Goal: Check status: Check status

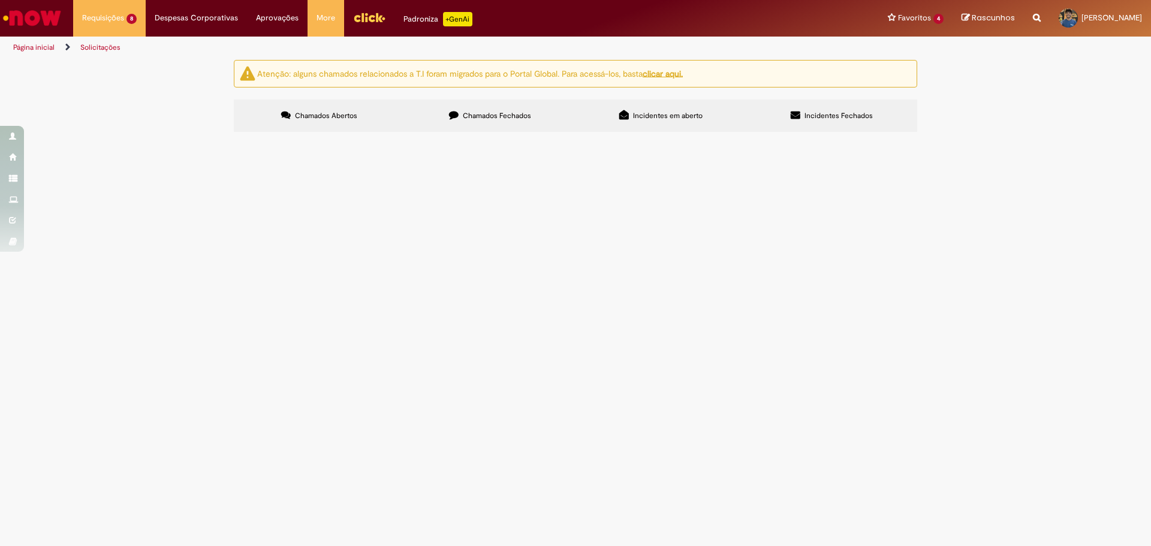
scroll to position [18, 0]
click at [0, 0] on td "R13555555" at bounding box center [0, 0] width 0 height 0
click at [0, 0] on span "R13555555" at bounding box center [0, 0] width 0 height 0
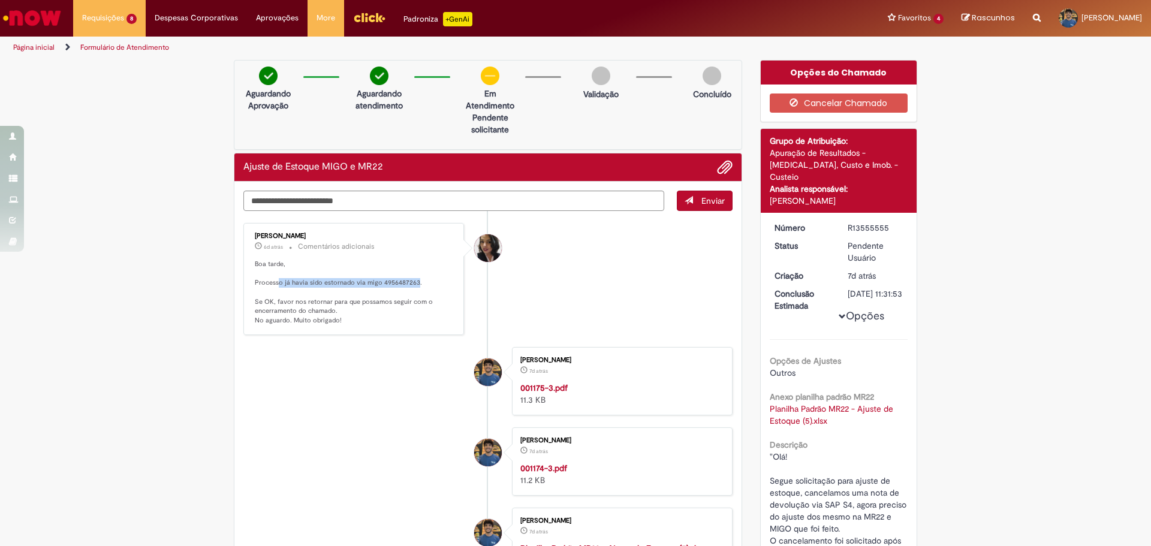
drag, startPoint x: 273, startPoint y: 282, endPoint x: 412, endPoint y: 283, distance: 138.5
click at [412, 283] on p "Boa tarde, Processo já havia sido estornado via migo 4956487263. Se OK, favor n…" at bounding box center [355, 293] width 200 height 66
drag, startPoint x: 272, startPoint y: 303, endPoint x: 435, endPoint y: 303, distance: 162.5
click at [435, 303] on p "Boa tarde, Processo já havia sido estornado via migo 4956487263. Se OK, favor n…" at bounding box center [355, 293] width 200 height 66
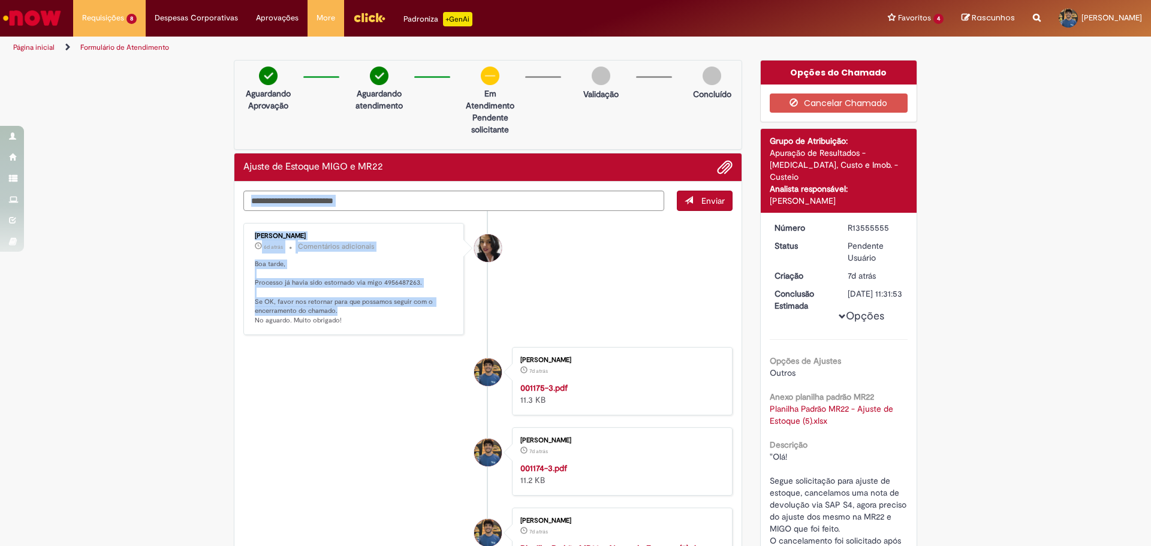
drag, startPoint x: 341, startPoint y: 314, endPoint x: 217, endPoint y: 263, distance: 133.9
click at [217, 263] on div "Verificar Código de Barras Aguardando Aprovação Aguardando atendimento Em Atend…" at bounding box center [575, 462] width 1151 height 805
click at [336, 301] on p "Boa tarde, Processo já havia sido estornado via migo 4956487263. Se OK, favor n…" at bounding box center [355, 293] width 200 height 66
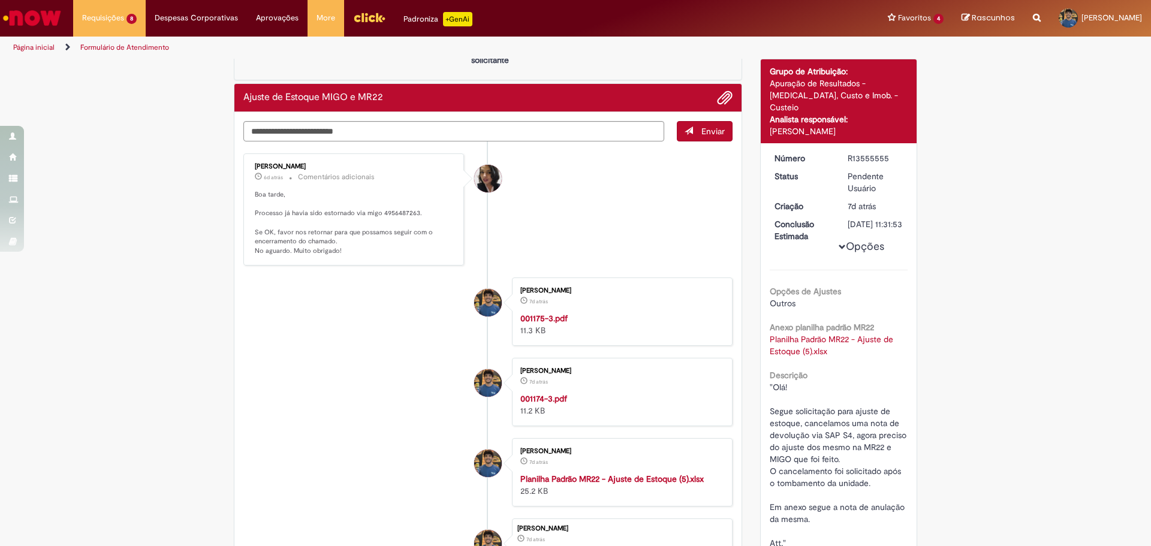
scroll to position [60, 0]
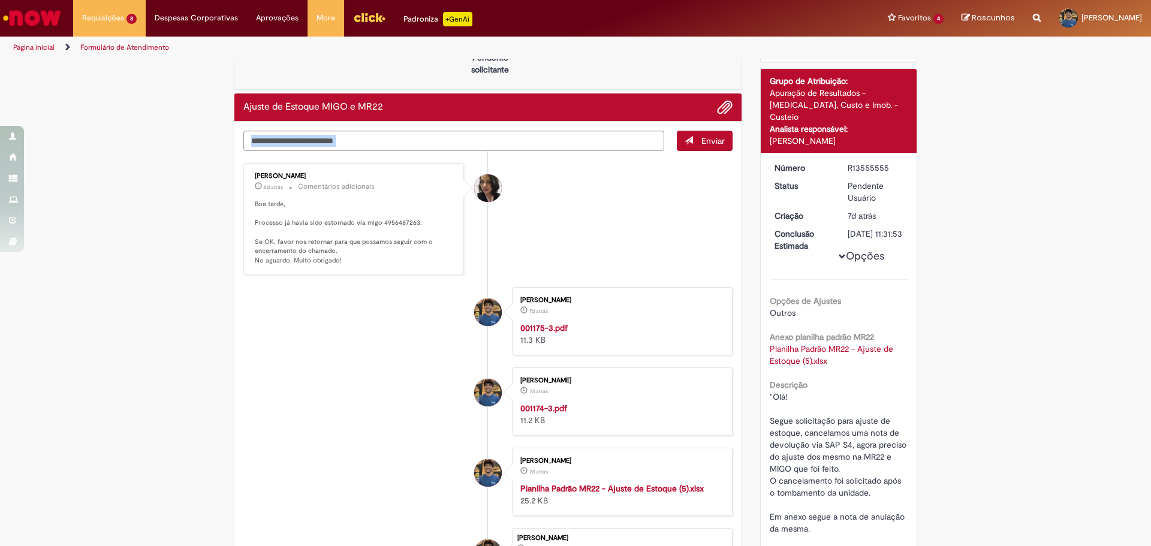
click at [463, 150] on div "Enviar [PERSON_NAME] 6d atrás 6 dias atrás Comentários adicionais Boa tarde, Pr…" at bounding box center [487, 141] width 489 height 20
click at [470, 144] on textarea "Digite sua mensagem aqui..." at bounding box center [453, 141] width 421 height 20
type textarea "*******"
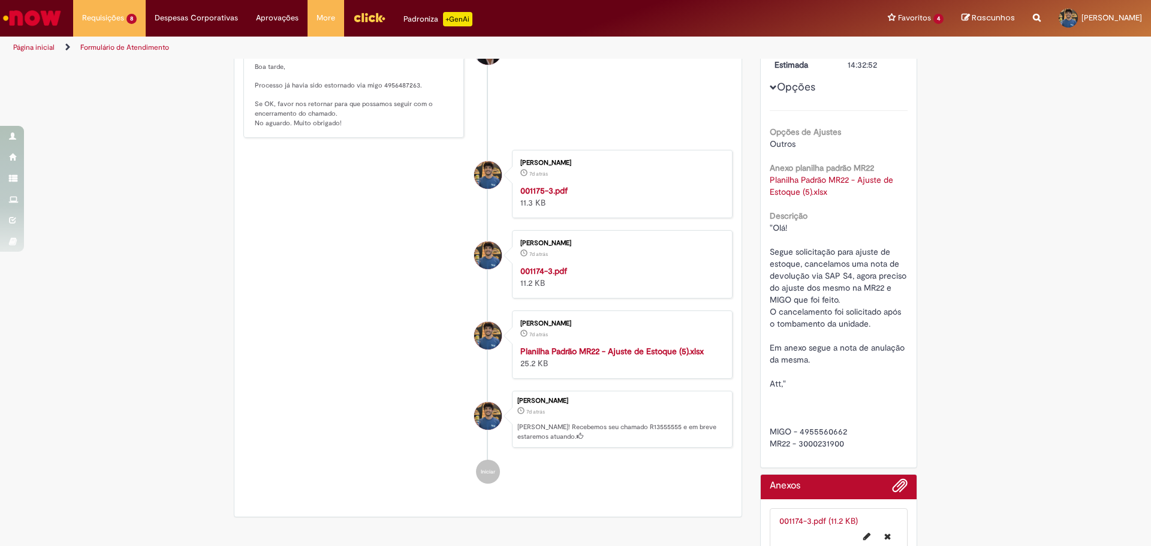
scroll to position [220, 0]
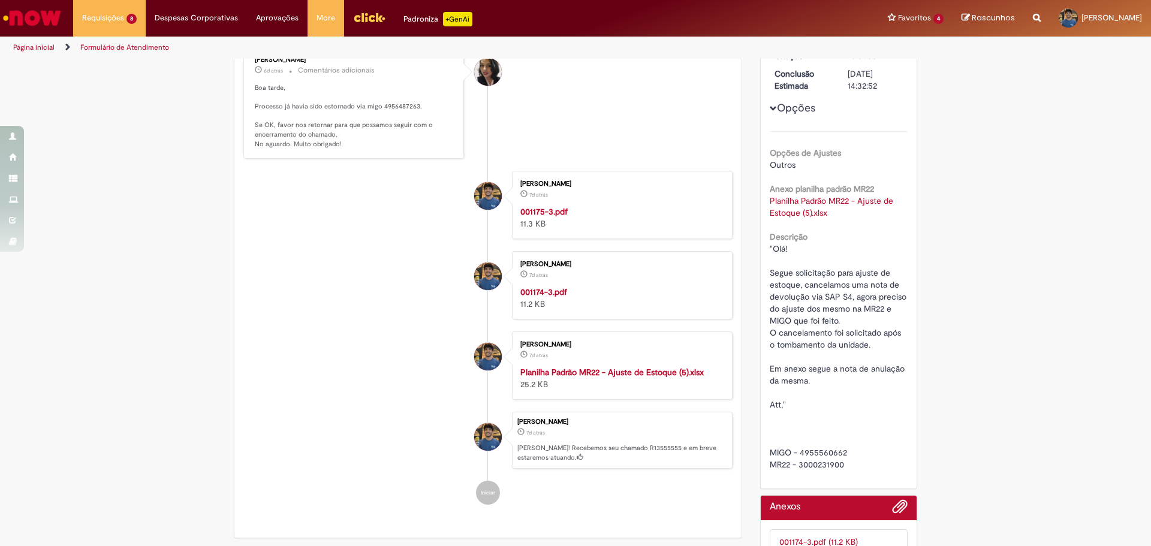
click at [821, 443] on span ""Olá! Segue solicitação para ajuste de estoque, cancelamos uma nota de devoluçã…" at bounding box center [839, 356] width 139 height 227
copy span "4955560662"
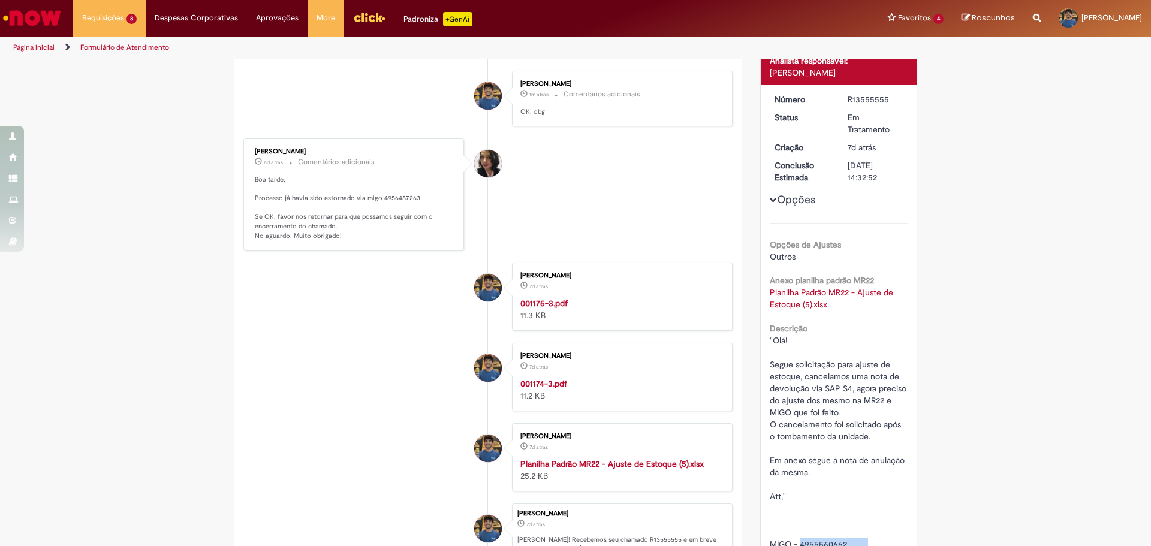
scroll to position [0, 0]
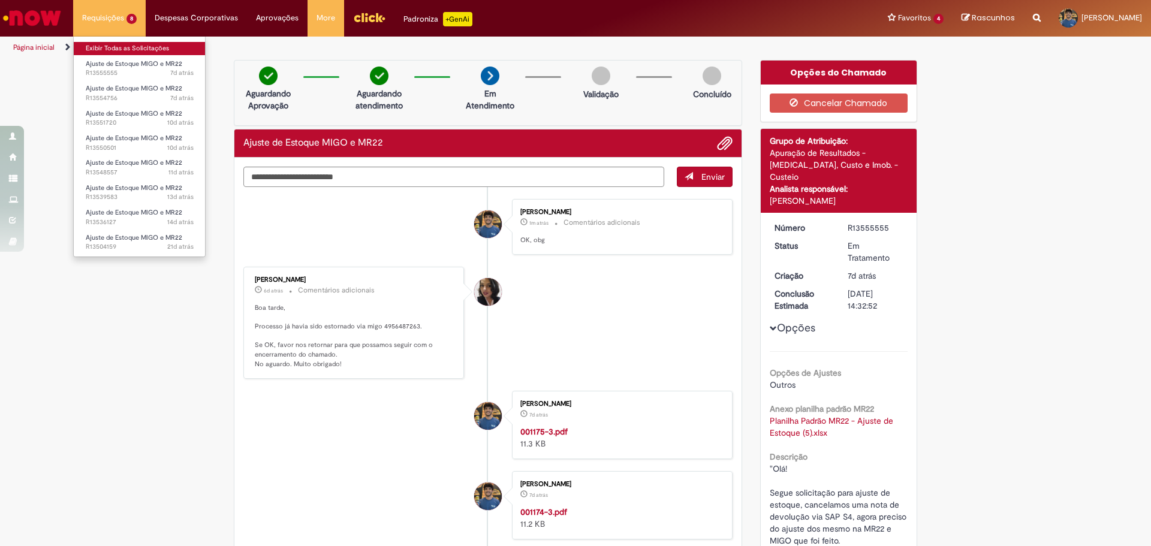
click at [130, 43] on link "Exibir Todas as Solicitações" at bounding box center [140, 48] width 132 height 13
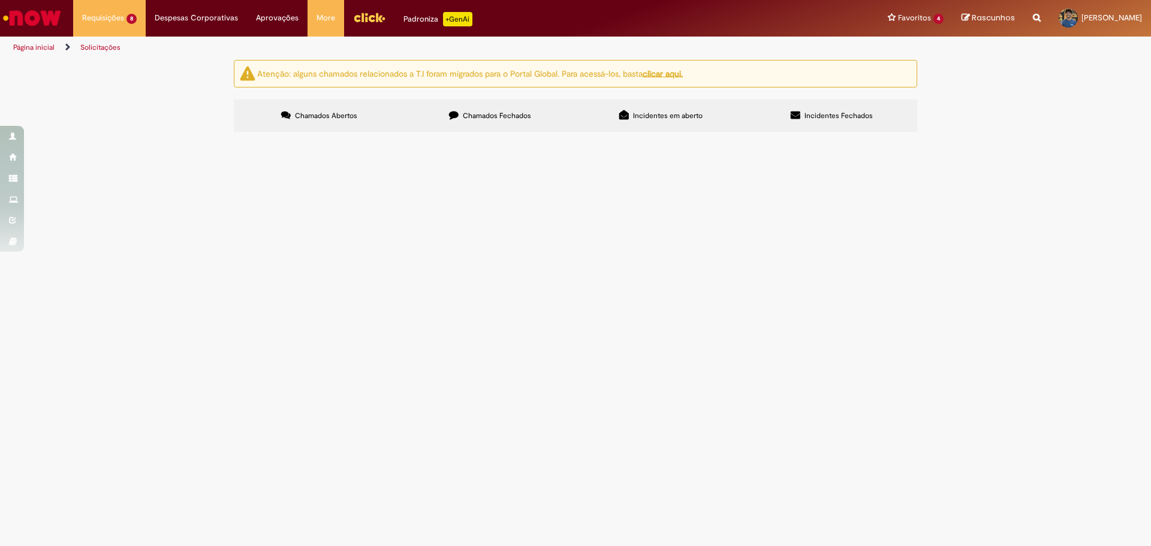
click at [0, 0] on span "R13504159" at bounding box center [0, 0] width 0 height 0
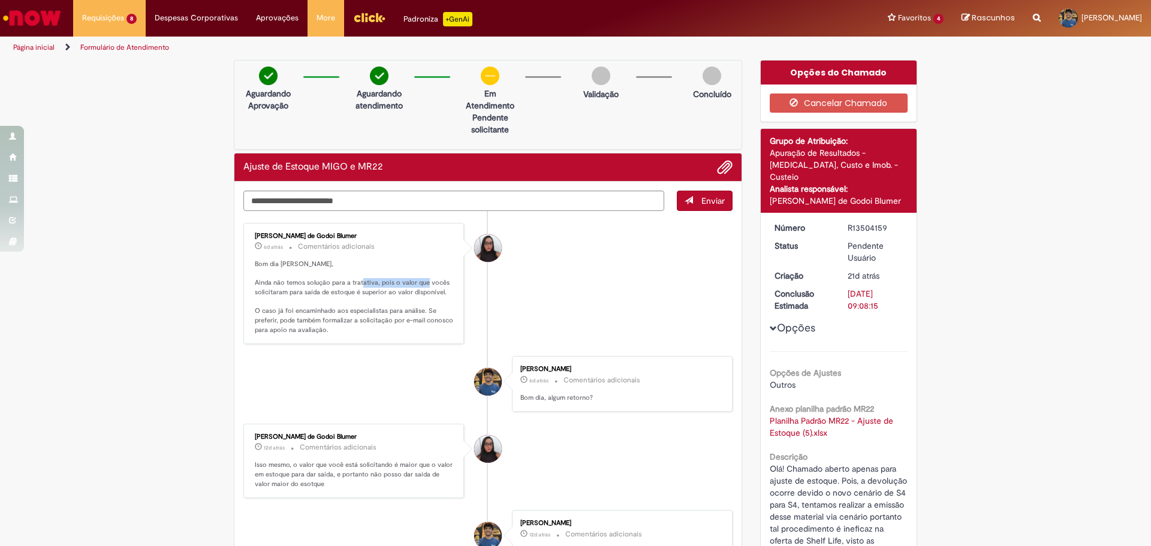
drag, startPoint x: 375, startPoint y: 279, endPoint x: 439, endPoint y: 282, distance: 63.6
click at [443, 280] on p "Bom dia [PERSON_NAME], Ainda não temos solução para a tratativa, pois o valor q…" at bounding box center [355, 298] width 200 height 76
click at [342, 296] on p "Bom dia [PERSON_NAME], Ainda não temos solução para a tratativa, pois o valor q…" at bounding box center [355, 298] width 200 height 76
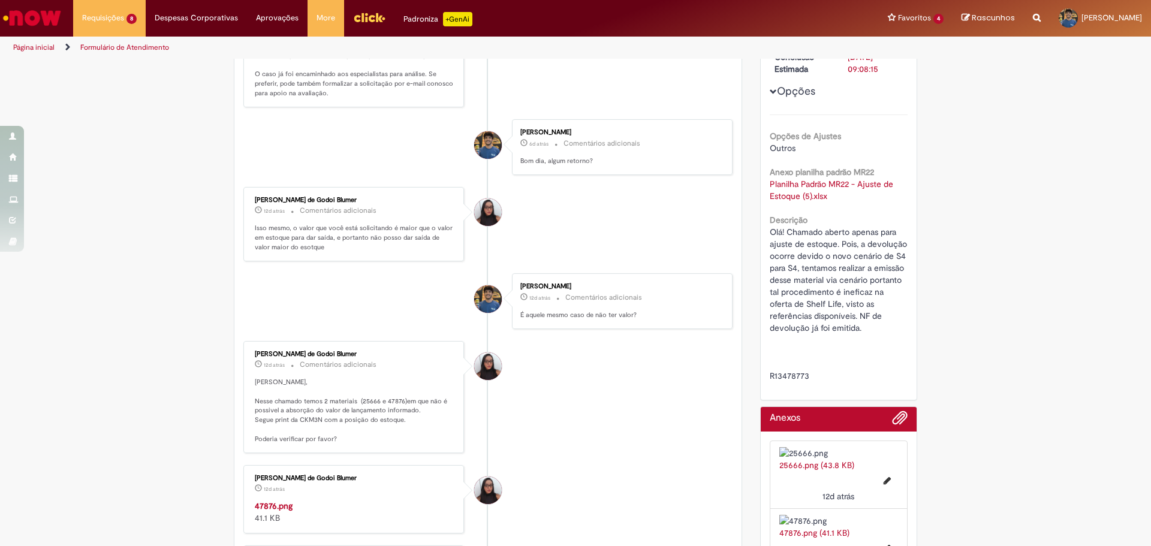
scroll to position [240, 0]
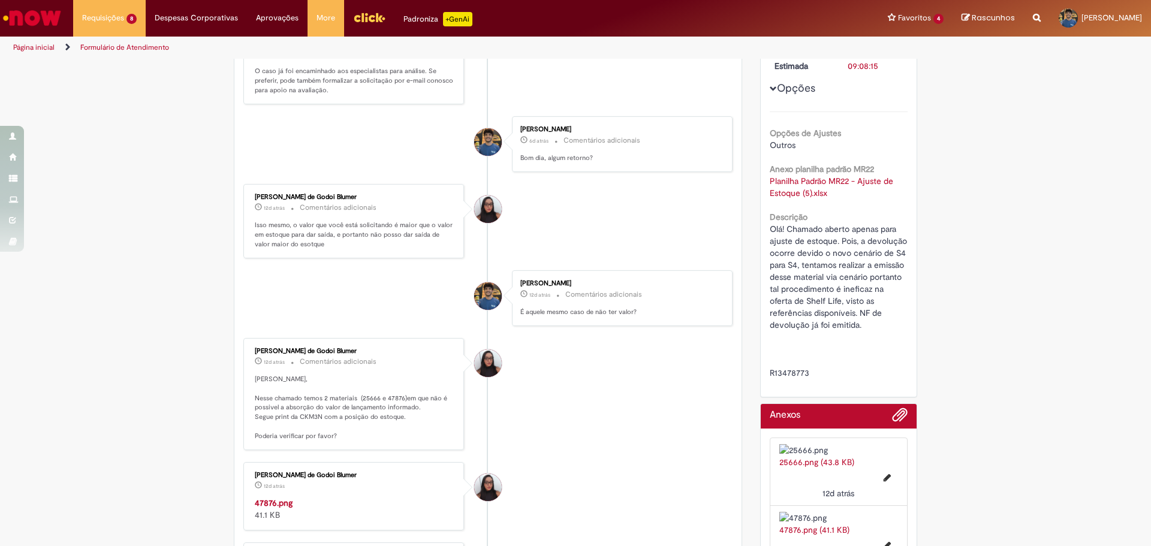
click at [798, 363] on span "Olá! Chamado aberto apenas para ajuste de estoque. Pois, a devolução ocorre dev…" at bounding box center [923, 301] width 307 height 155
click at [797, 364] on span "Olá! Chamado aberto apenas para ajuste de estoque. Pois, a devolução ocorre dev…" at bounding box center [923, 301] width 307 height 155
copy span "R13478773"
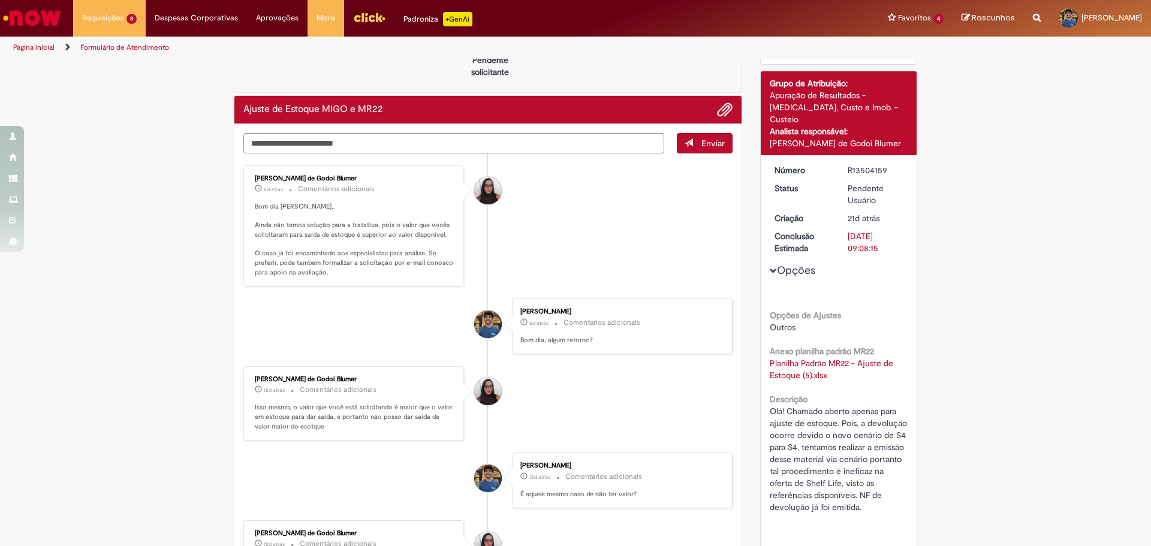
scroll to position [0, 0]
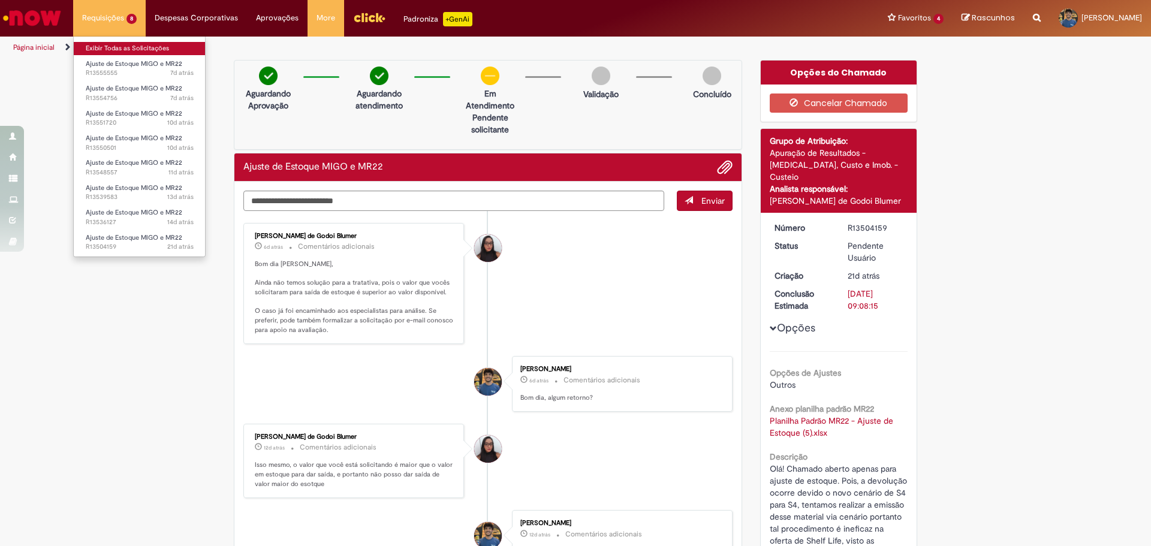
click at [132, 43] on link "Exibir Todas as Solicitações" at bounding box center [140, 48] width 132 height 13
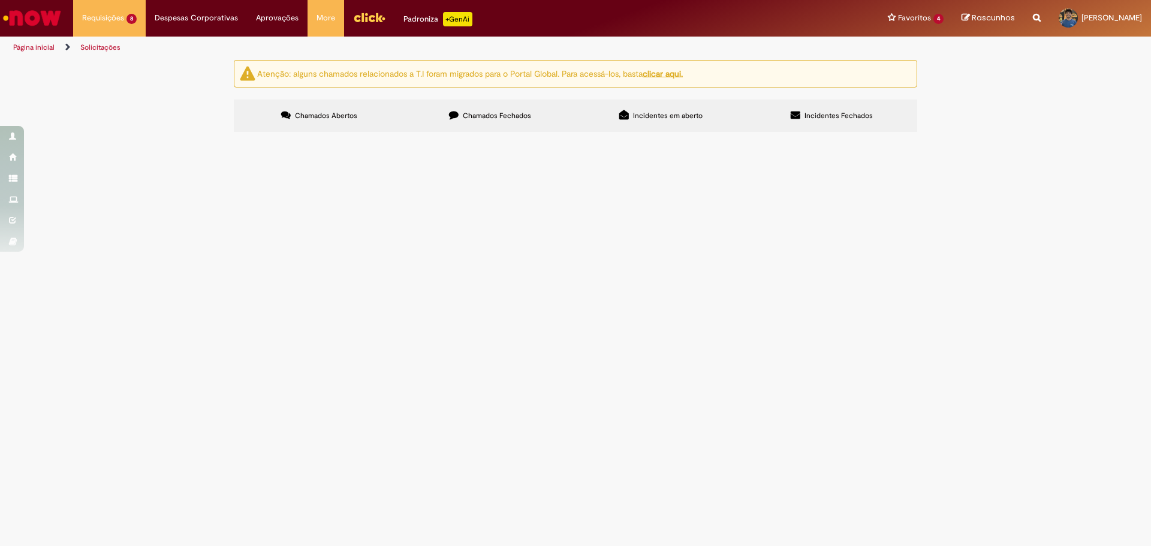
drag, startPoint x: 259, startPoint y: 493, endPoint x: 201, endPoint y: 478, distance: 60.0
click at [201, 135] on div "Atenção: alguns chamados relacionados a T.I foram migrados para o Portal Global…" at bounding box center [575, 98] width 1151 height 76
click at [0, 0] on span "R13554756" at bounding box center [0, 0] width 0 height 0
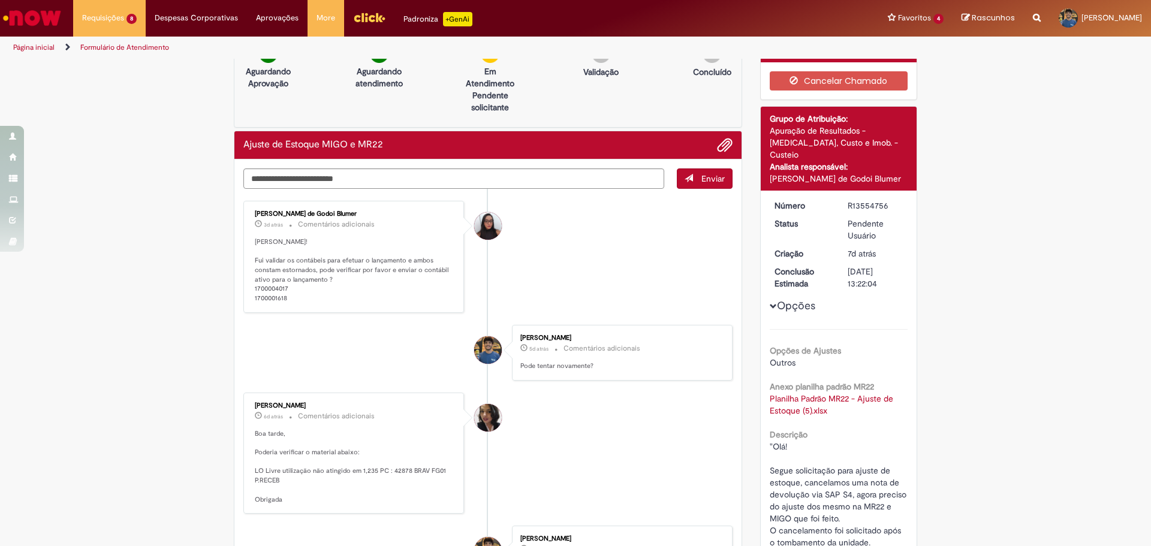
scroll to position [60, 0]
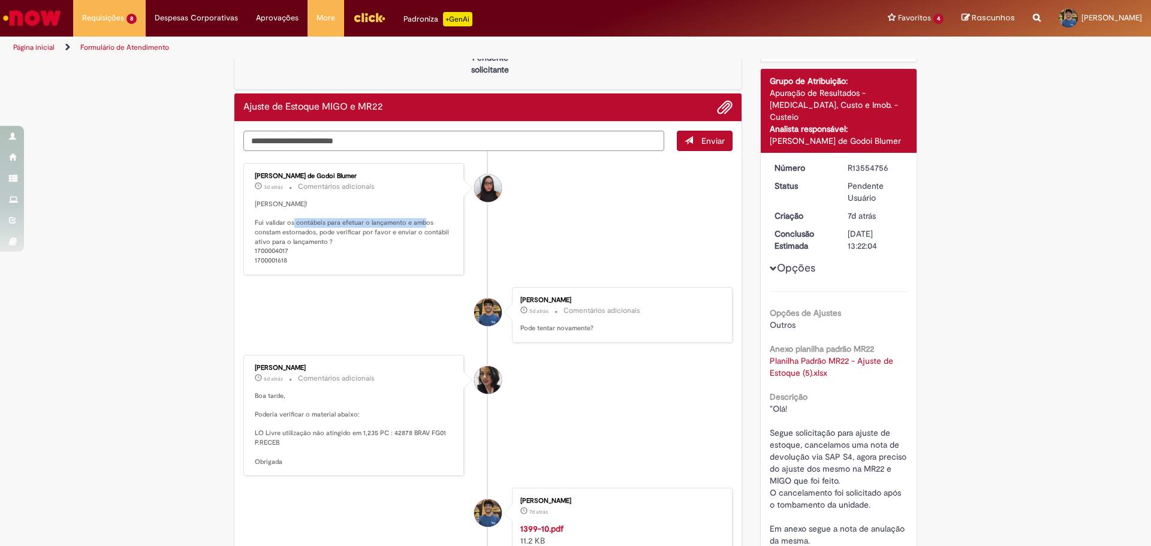
drag, startPoint x: 298, startPoint y: 224, endPoint x: 430, endPoint y: 224, distance: 132.5
click at [430, 224] on p "[PERSON_NAME]! Fui validar os contábeis para efetuar o lançamento e ambos const…" at bounding box center [355, 233] width 200 height 66
click at [351, 229] on p "[PERSON_NAME]! Fui validar os contábeis para efetuar o lançamento e ambos const…" at bounding box center [355, 233] width 200 height 66
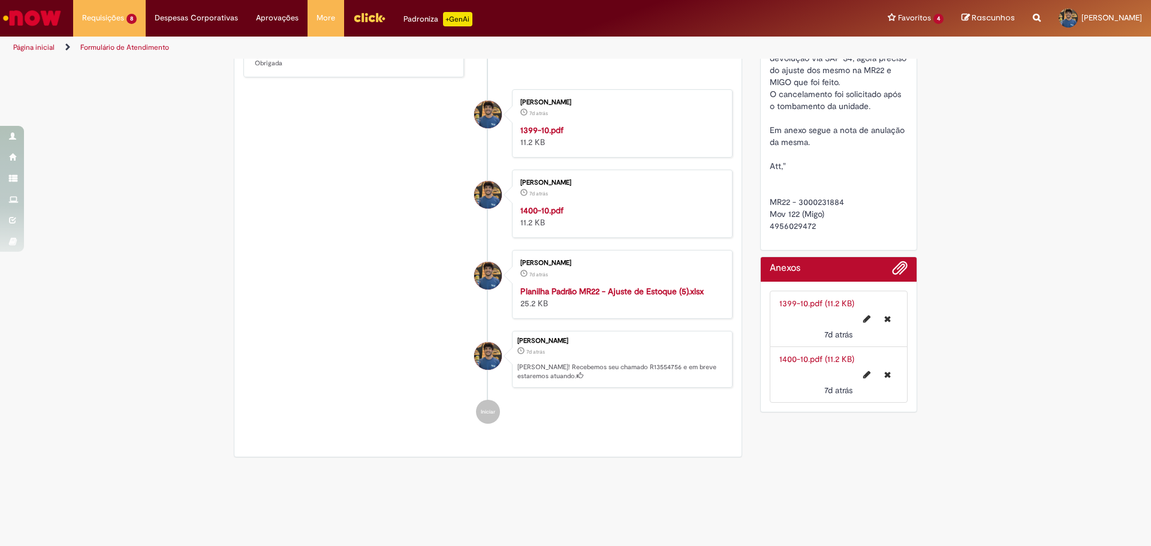
scroll to position [317, 0]
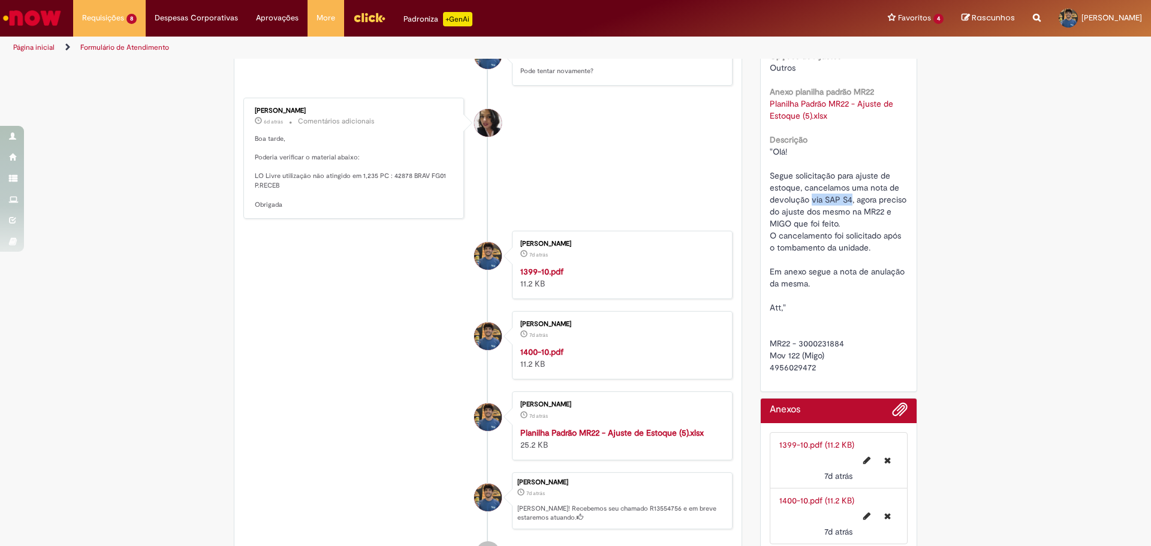
drag, startPoint x: 808, startPoint y: 186, endPoint x: 846, endPoint y: 187, distance: 38.4
click at [846, 187] on span ""Olá! Segue solicitação para ajuste de estoque, cancelamos uma nota de devoluçã…" at bounding box center [923, 259] width 307 height 227
drag, startPoint x: 852, startPoint y: 187, endPoint x: 905, endPoint y: 187, distance: 52.8
click at [905, 187] on div "Número R13554756 Status Pendente Usuário Criação 7d atrás 7 dias atrás Conclusã…" at bounding box center [839, 144] width 156 height 496
drag, startPoint x: 792, startPoint y: 201, endPoint x: 887, endPoint y: 199, distance: 94.1
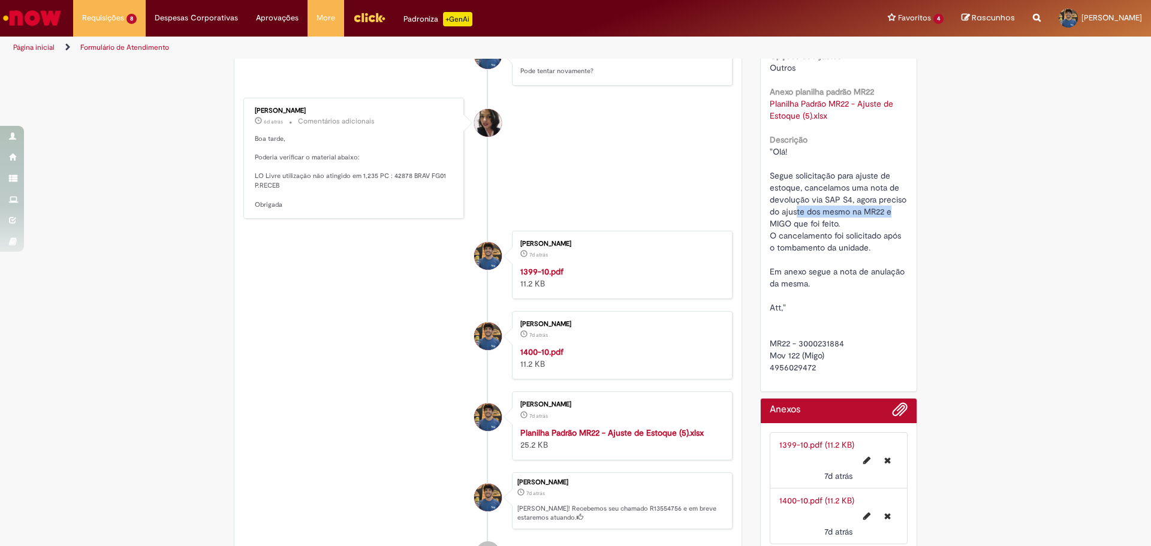
click at [887, 199] on span ""Olá! Segue solicitação para ajuste de estoque, cancelamos uma nota de devoluçã…" at bounding box center [923, 259] width 307 height 227
drag, startPoint x: 787, startPoint y: 213, endPoint x: 844, endPoint y: 213, distance: 56.9
click at [844, 213] on div ""Olá! Segue solicitação para ajuste de estoque, cancelamos uma nota de devoluçã…" at bounding box center [839, 260] width 138 height 228
drag, startPoint x: 787, startPoint y: 225, endPoint x: 893, endPoint y: 224, distance: 105.5
click at [893, 224] on span ""Olá! Segue solicitação para ajuste de estoque, cancelamos uma nota de devoluçã…" at bounding box center [923, 259] width 307 height 227
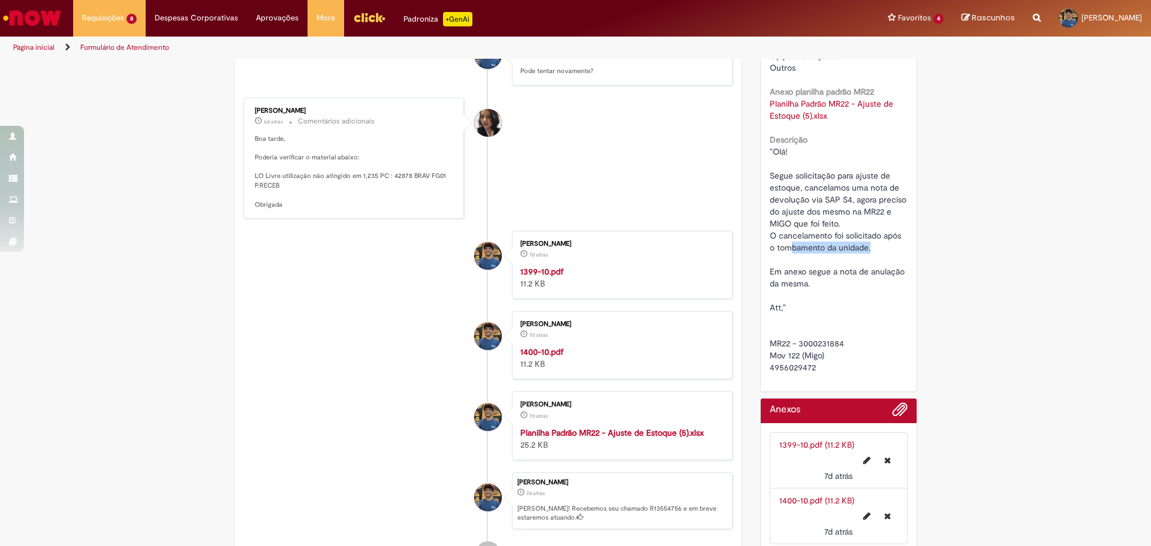
drag, startPoint x: 787, startPoint y: 235, endPoint x: 870, endPoint y: 234, distance: 82.7
click at [870, 234] on div ""Olá! Segue solicitação para ajuste de estoque, cancelamos uma nota de devoluçã…" at bounding box center [839, 260] width 138 height 228
drag, startPoint x: 784, startPoint y: 263, endPoint x: 895, endPoint y: 265, distance: 110.9
click at [895, 265] on div ""Olá! Segue solicitação para ajuste de estoque, cancelamos uma nota de devoluçã…" at bounding box center [839, 260] width 138 height 228
drag, startPoint x: 809, startPoint y: 277, endPoint x: 762, endPoint y: 253, distance: 53.1
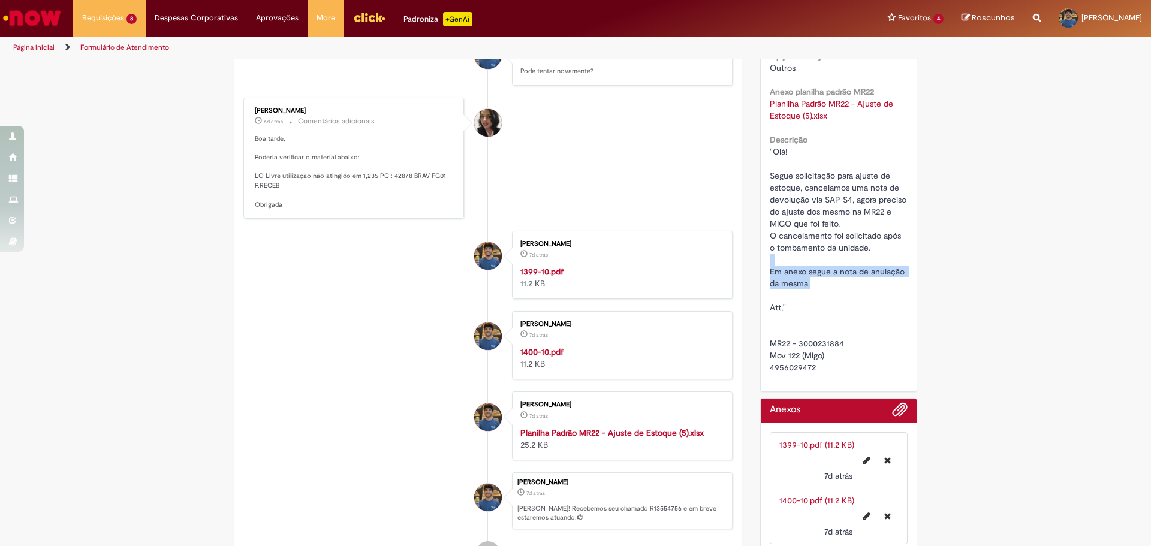
click at [762, 253] on div "Número R13554756 Status Pendente Usuário Criação 7d atrás 7 dias atrás Conclusã…" at bounding box center [839, 144] width 156 height 496
click at [787, 279] on div ""Olá! Segue solicitação para ajuste de estoque, cancelamos uma nota de devoluçã…" at bounding box center [839, 260] width 138 height 228
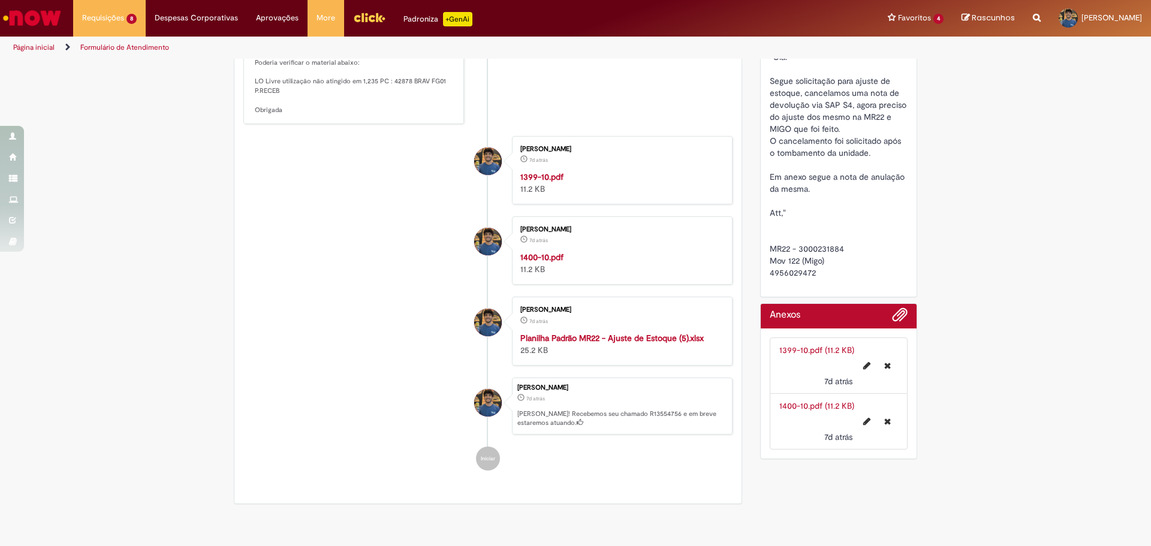
scroll to position [420, 0]
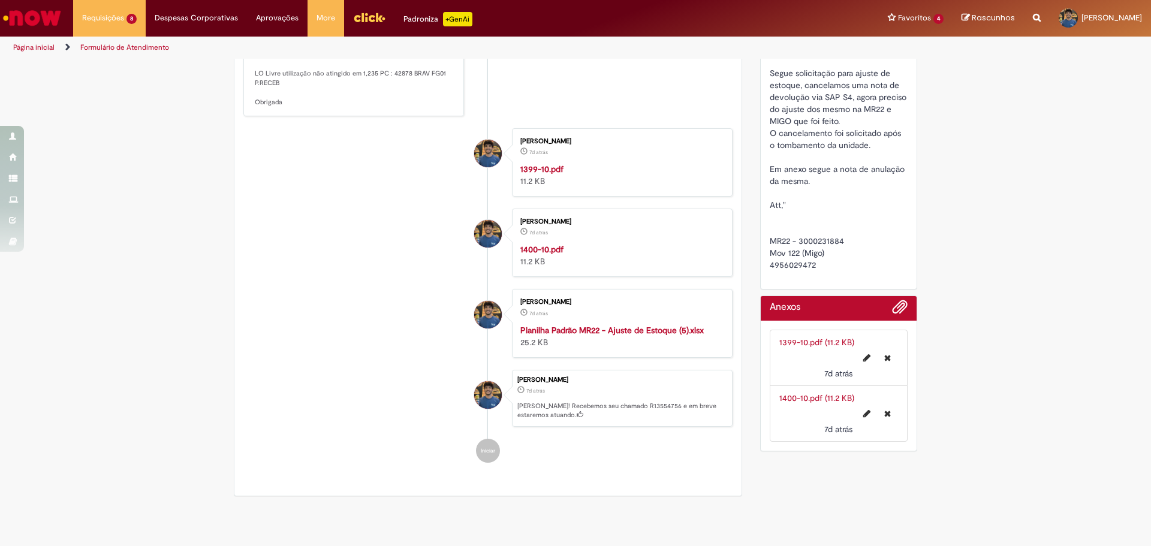
click at [404, 385] on li "[PERSON_NAME] 7d atrás 7 dias atrás [PERSON_NAME]! Recebemos seu chamado R13554…" at bounding box center [487, 399] width 489 height 58
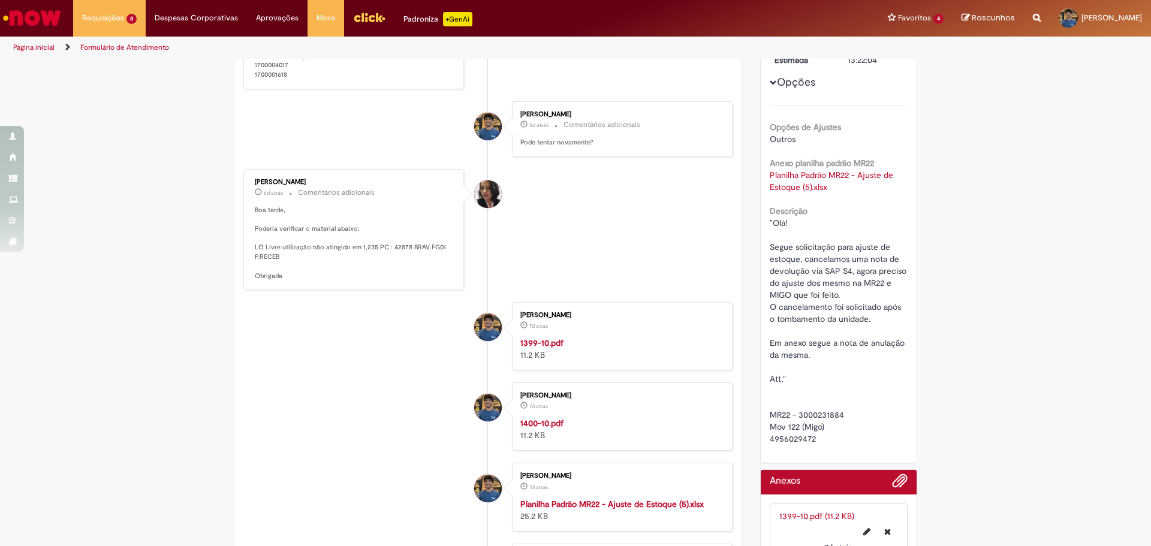
scroll to position [240, 0]
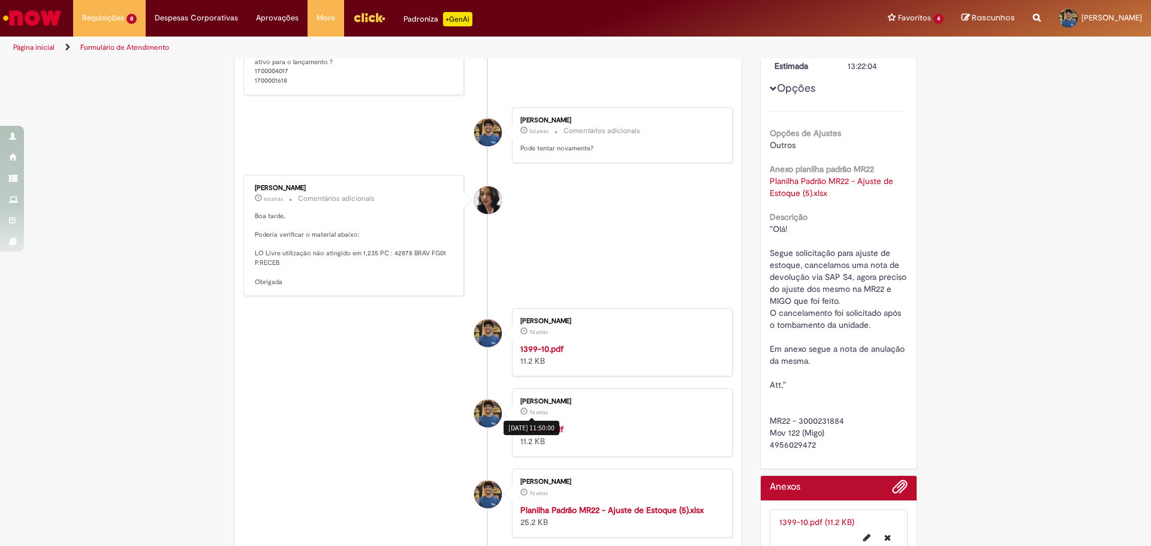
click at [552, 430] on div "[DATE] 11:50:00" at bounding box center [532, 428] width 56 height 14
click at [418, 462] on ul "[PERSON_NAME] de Godoi Blumer 3d atrás 3 dias atrás Comentários adicionais [PER…" at bounding box center [487, 312] width 489 height 683
click at [553, 433] on strong "1400-10.pdf" at bounding box center [541, 429] width 43 height 11
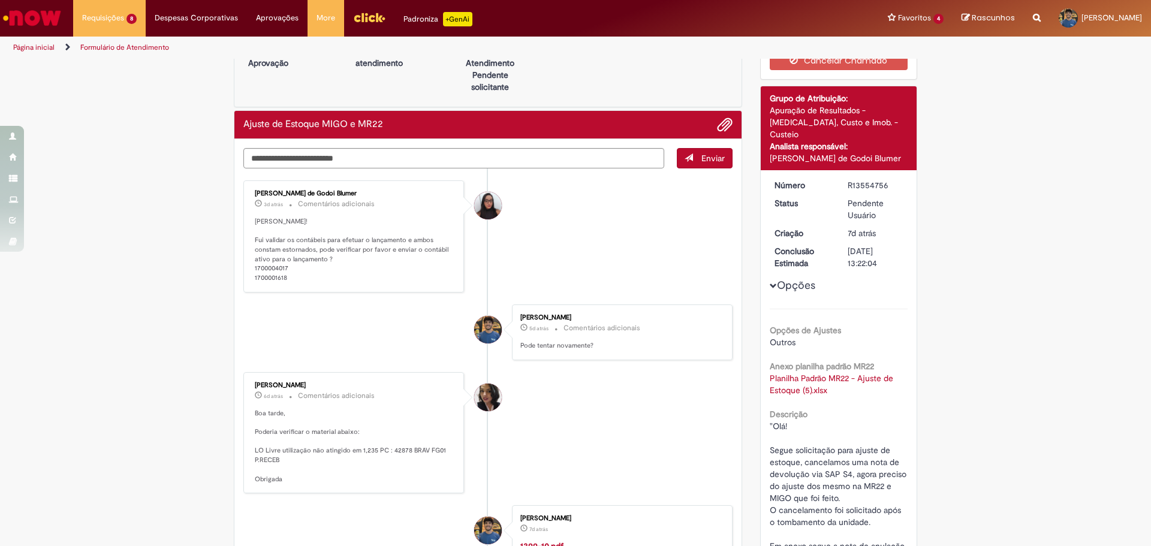
scroll to position [0, 0]
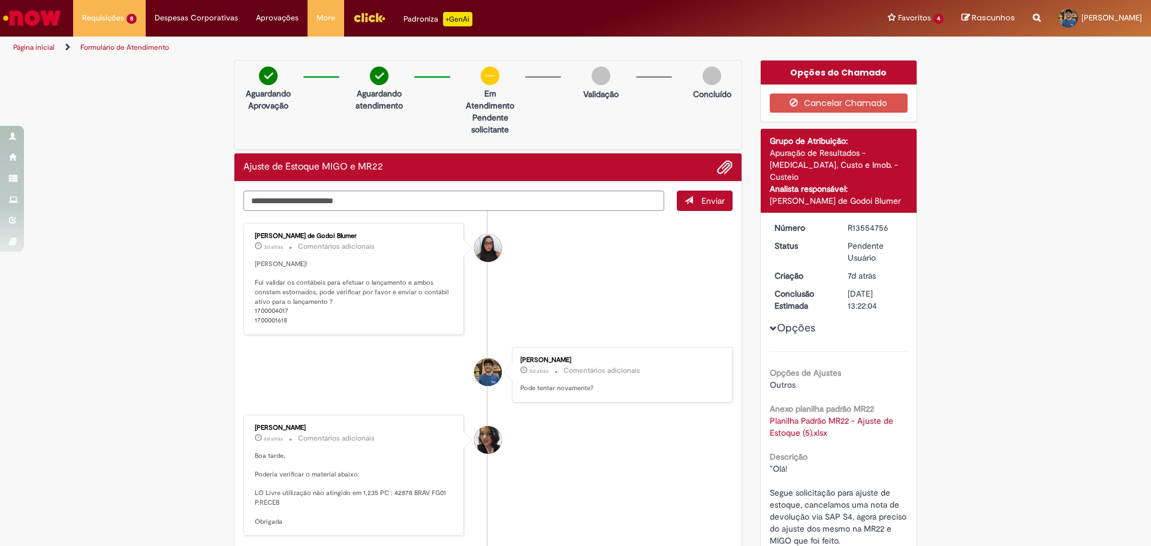
click at [770, 325] on span "Opções para R13554756" at bounding box center [773, 328] width 7 height 7
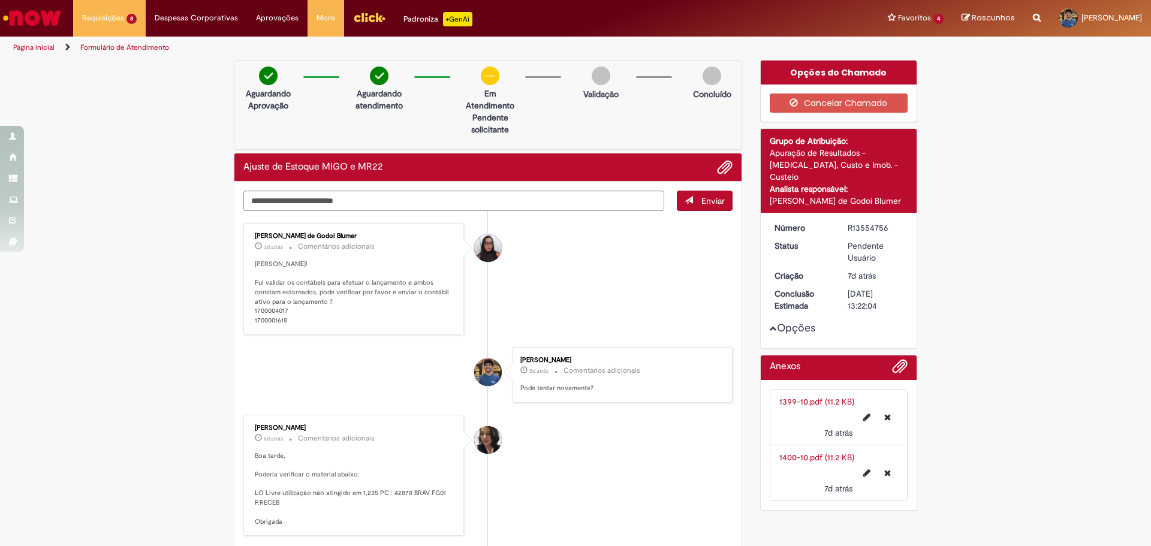
click at [770, 325] on span "Opções para R13554756" at bounding box center [773, 328] width 7 height 7
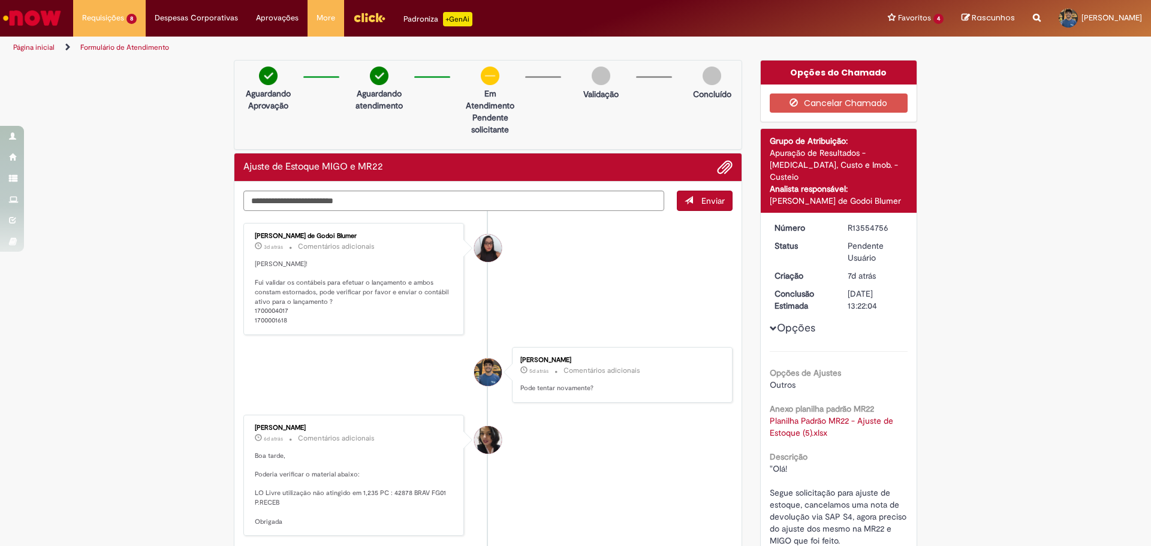
click at [623, 443] on li "[PERSON_NAME] 6d atrás 6 dias atrás Comentários adicionais Boa tarde, Poderia v…" at bounding box center [487, 476] width 489 height 122
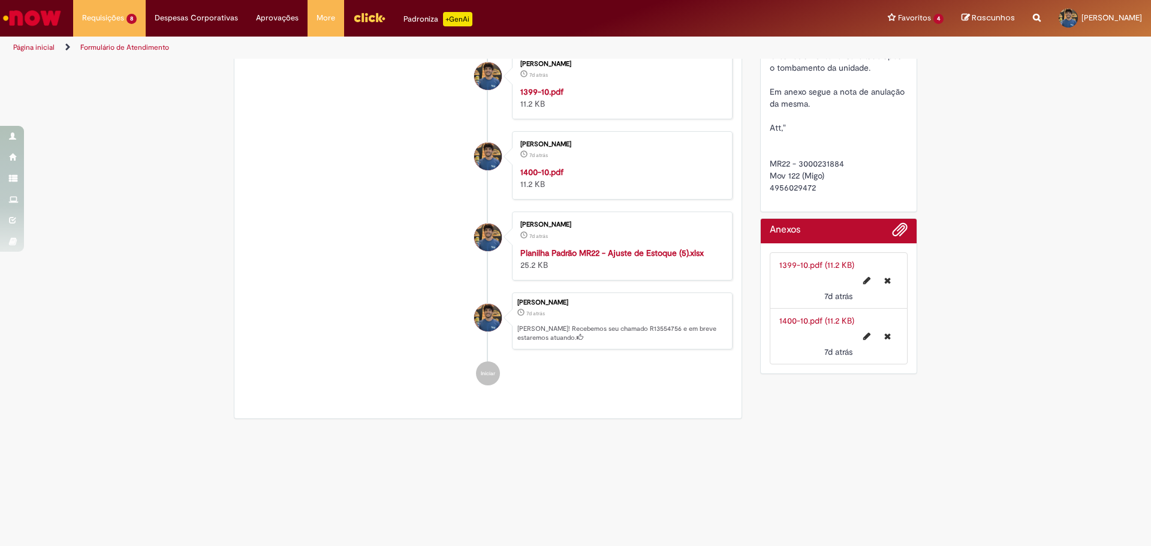
scroll to position [437, 0]
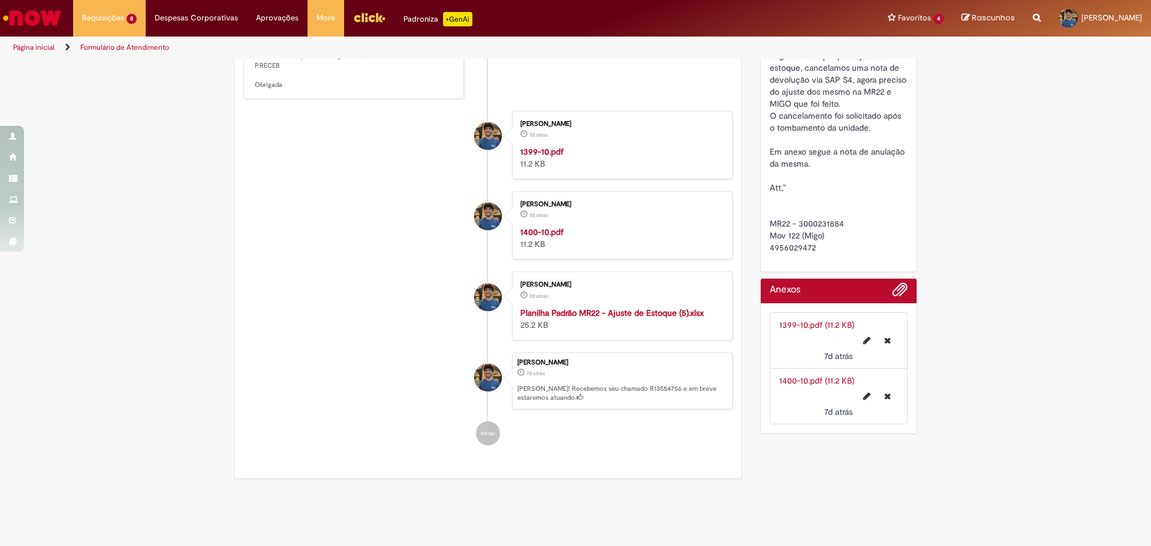
click at [548, 154] on strong "1399-10.pdf" at bounding box center [541, 151] width 43 height 11
